Goal: Download file/media

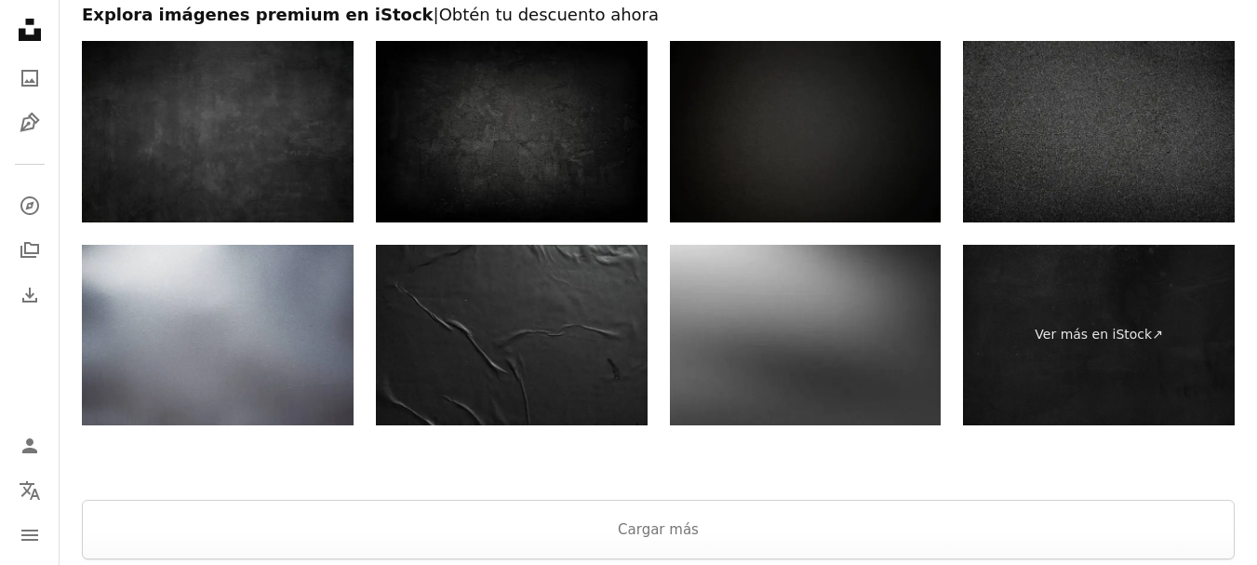
scroll to position [9771, 0]
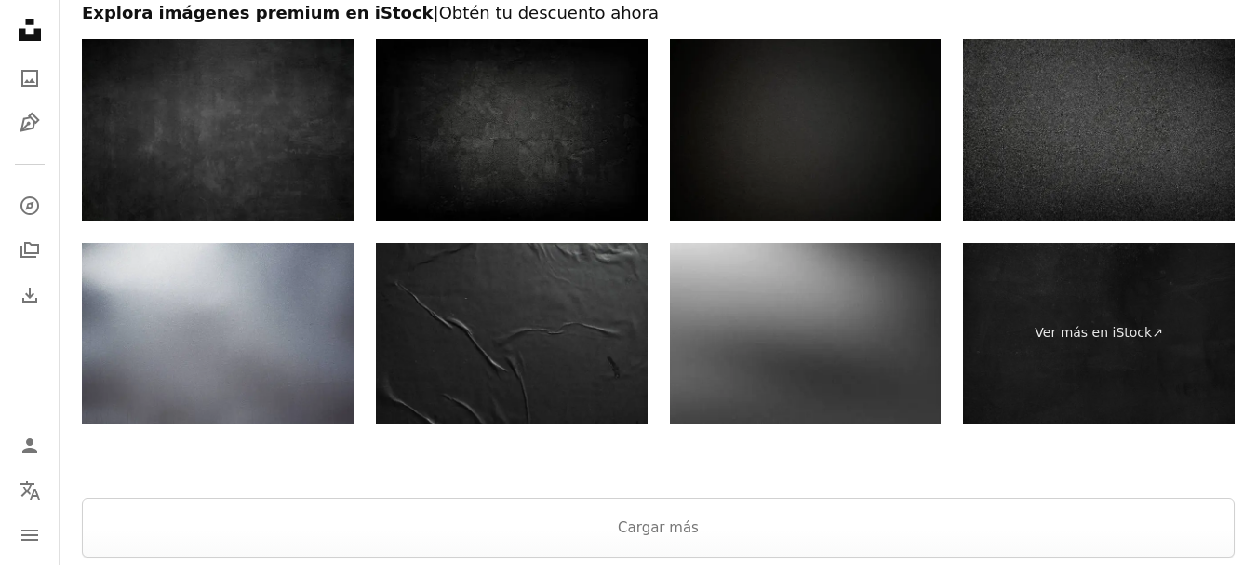
click at [749, 110] on img at bounding box center [806, 129] width 272 height 181
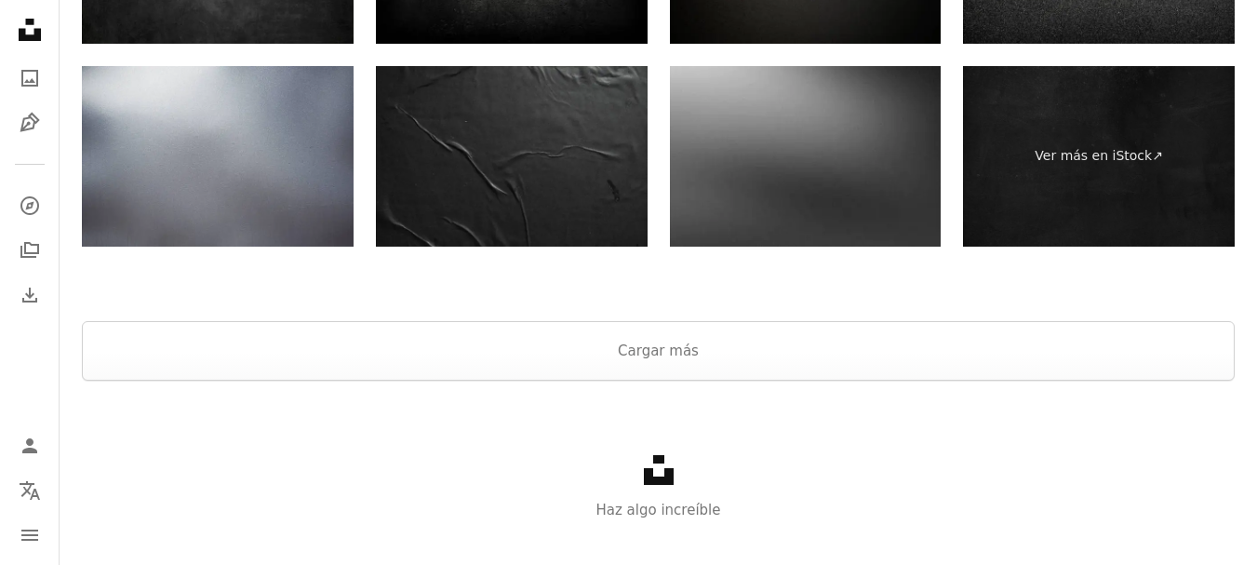
scroll to position [9978, 0]
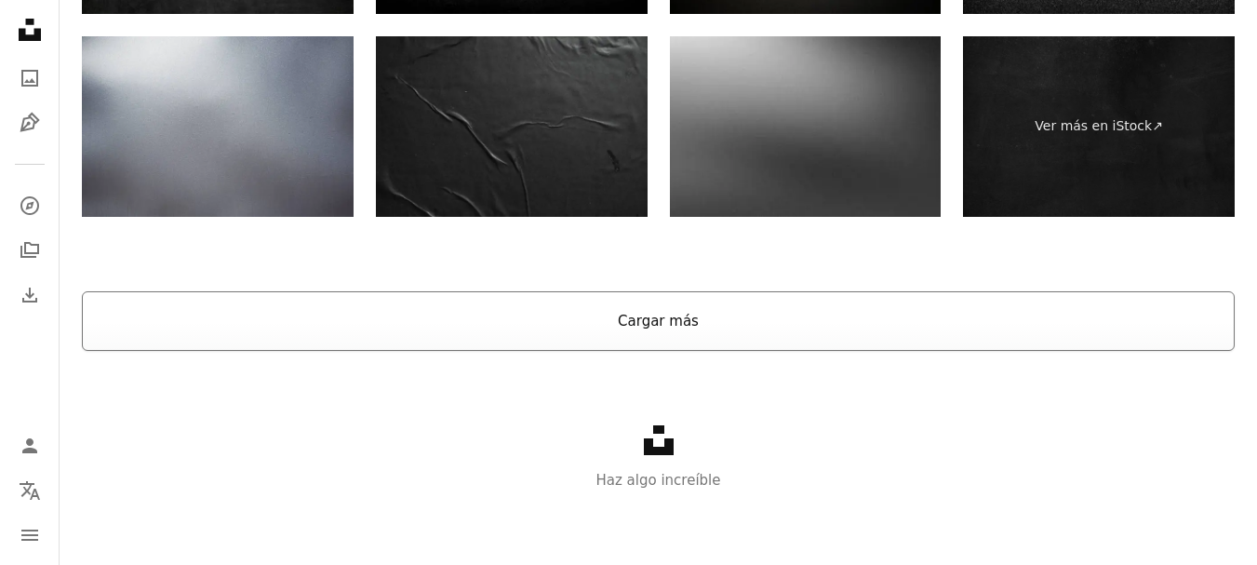
click at [648, 315] on button "Cargar más" at bounding box center [658, 321] width 1153 height 60
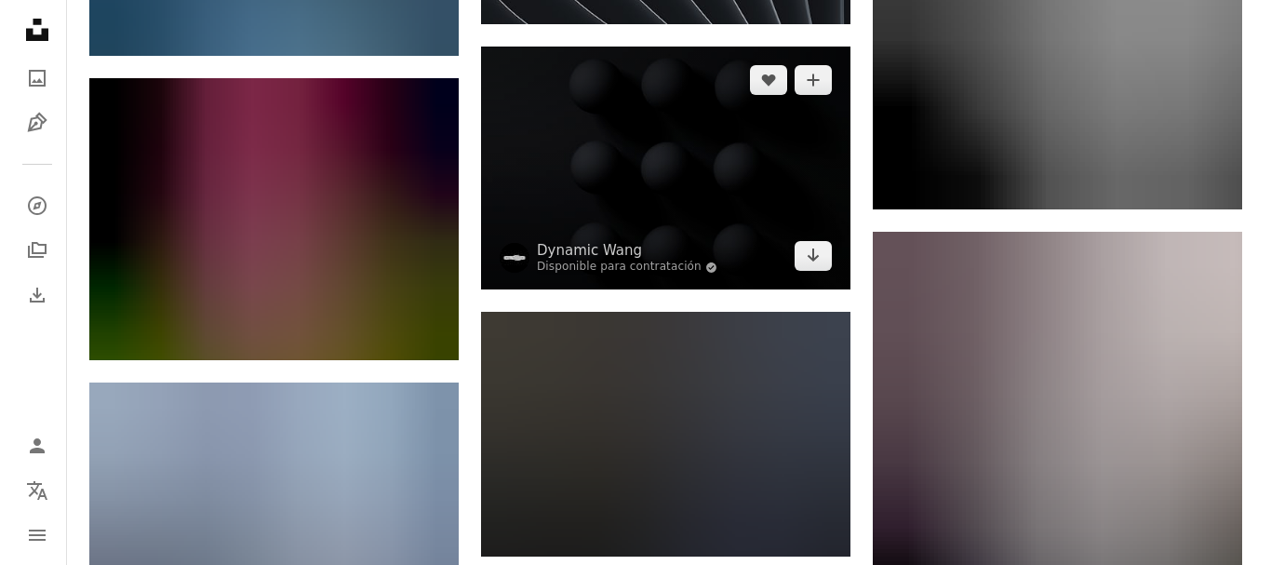
scroll to position [76141, 0]
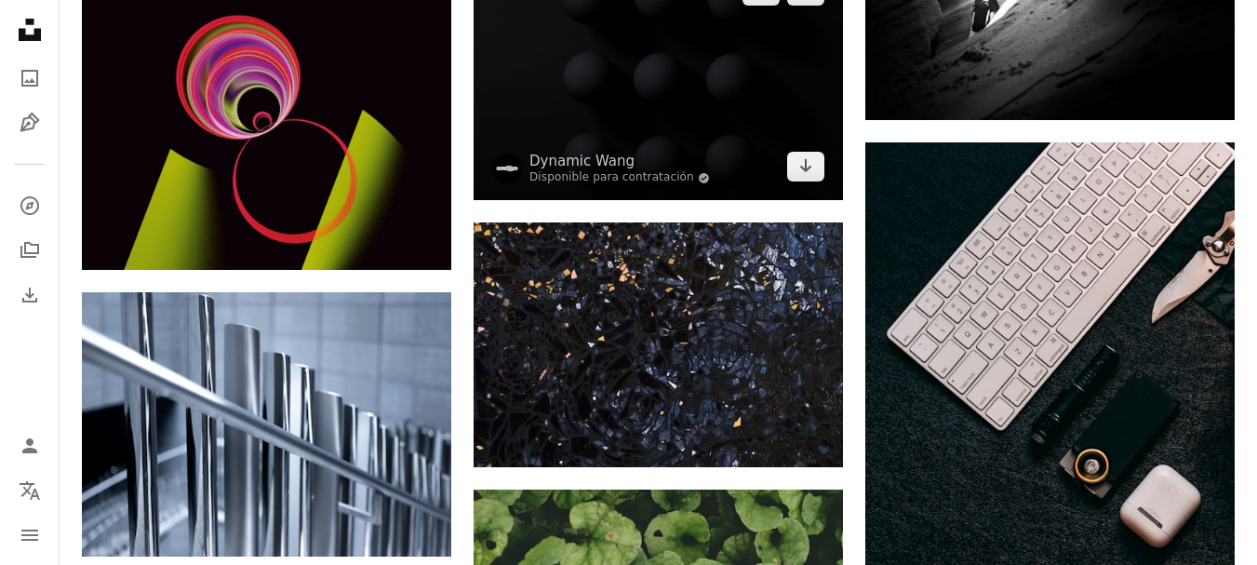
click at [610, 114] on img at bounding box center [658, 78] width 369 height 243
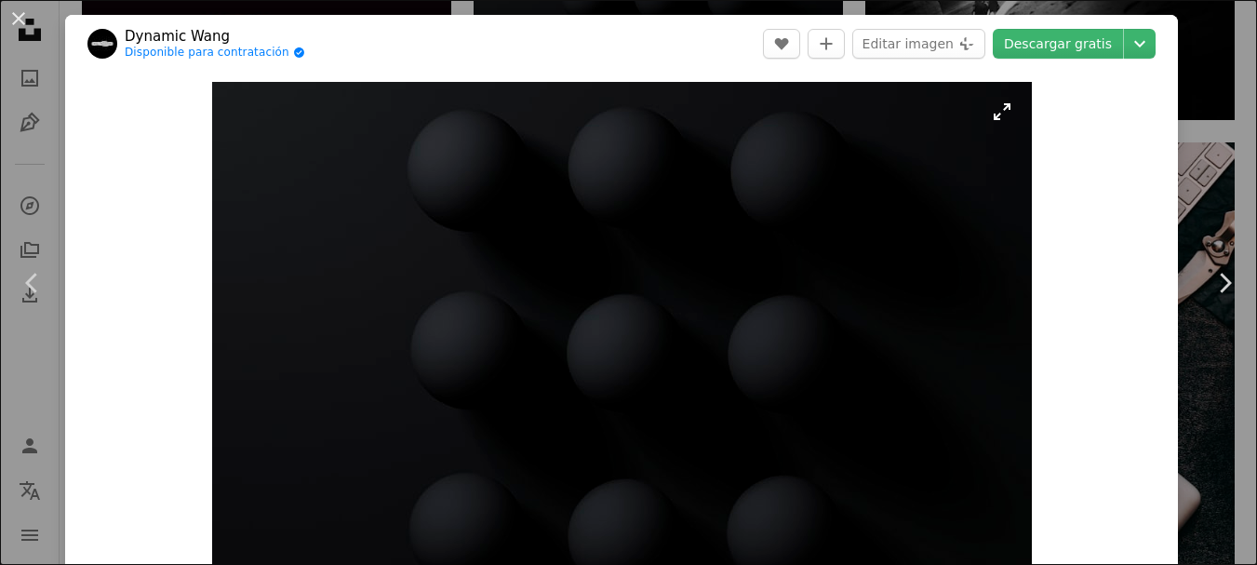
click at [1005, 122] on img "Ampliar en esta imagen" at bounding box center [622, 352] width 820 height 540
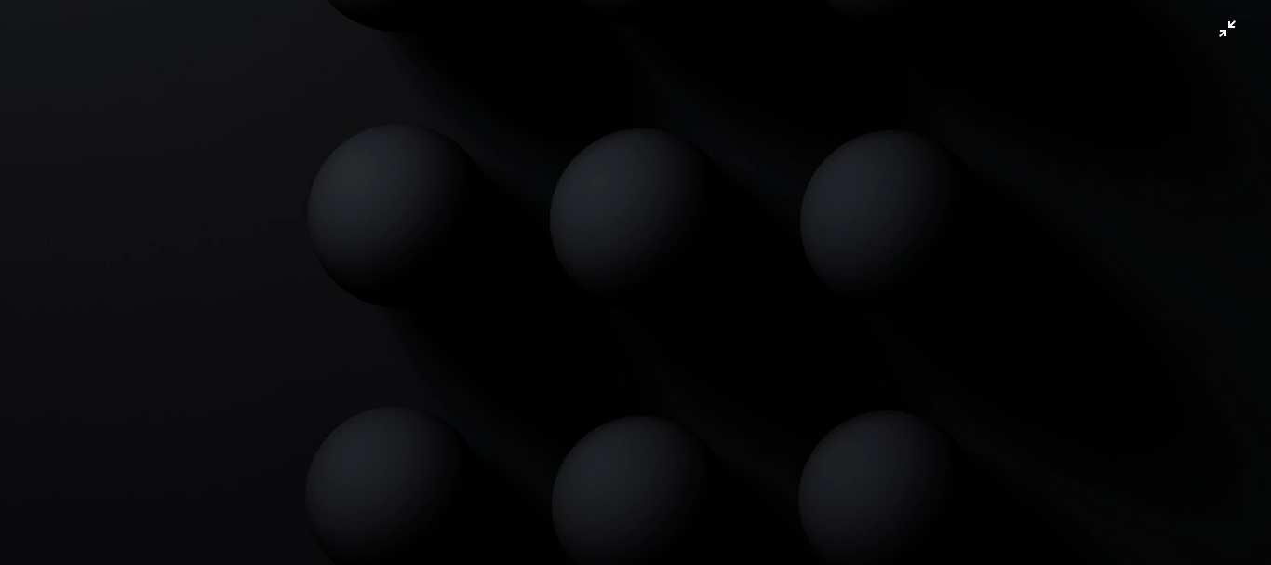
scroll to position [221, 0]
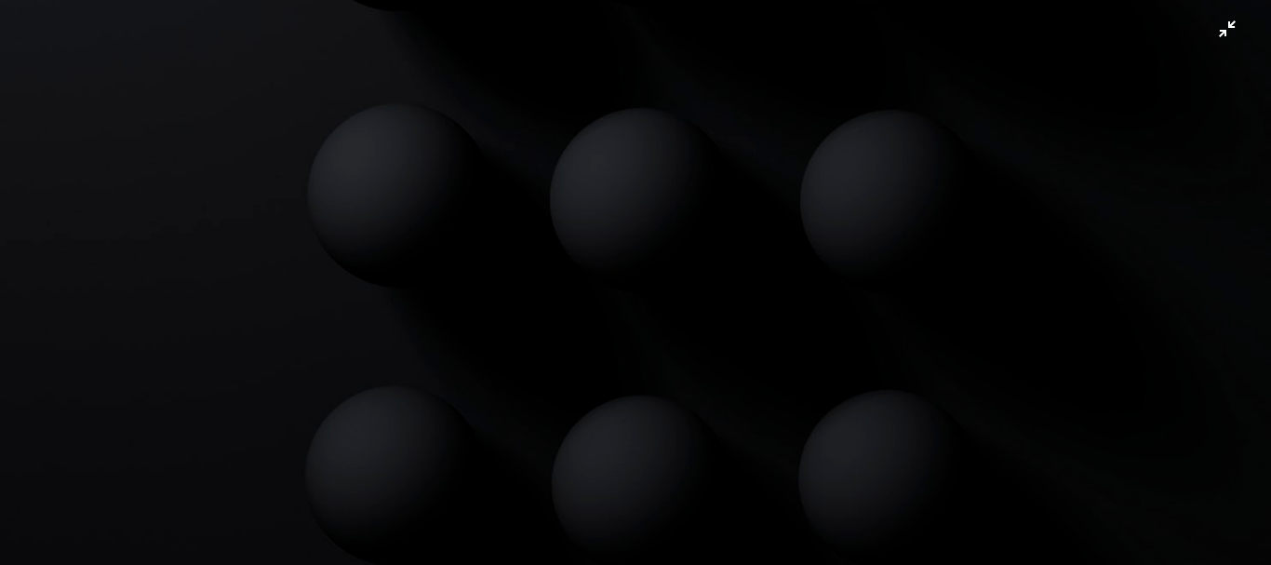
drag, startPoint x: 925, startPoint y: 129, endPoint x: 921, endPoint y: 118, distance: 11.8
